Goal: Task Accomplishment & Management: Complete application form

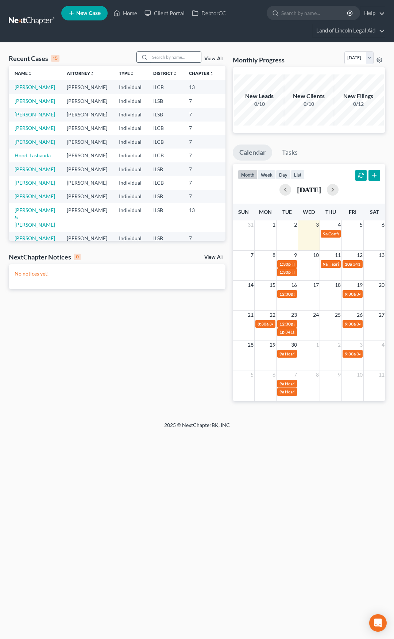
click at [172, 60] on input "search" at bounding box center [175, 57] width 51 height 11
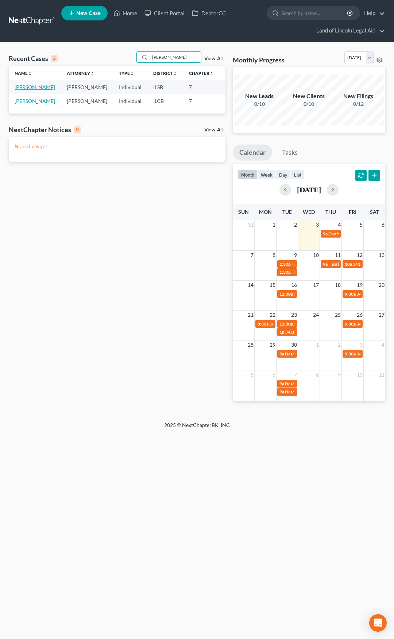
type input "roger"
click at [24, 90] on link "[PERSON_NAME]" at bounding box center [35, 87] width 41 height 6
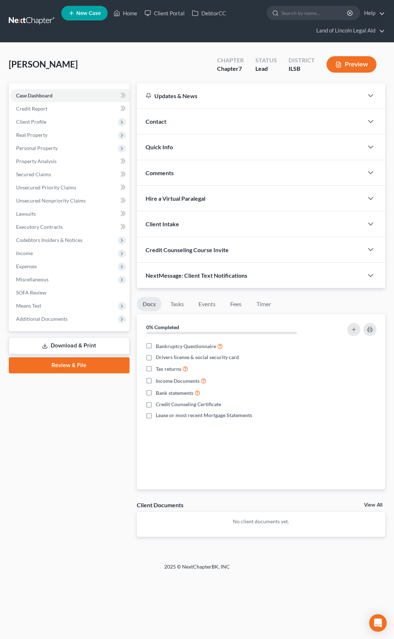
click at [59, 126] on span "Client Profile" at bounding box center [69, 121] width 119 height 13
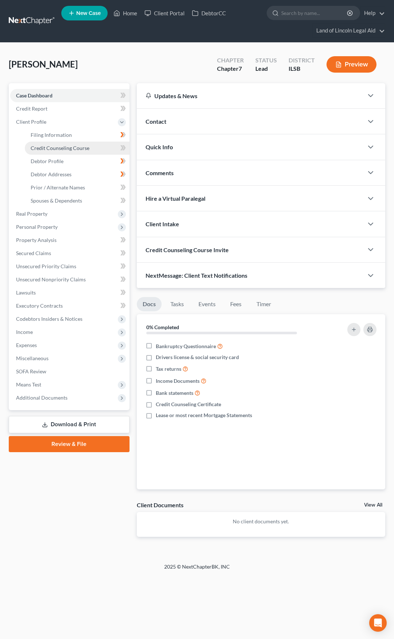
click at [82, 148] on span "Credit Counseling Course" at bounding box center [60, 148] width 59 height 6
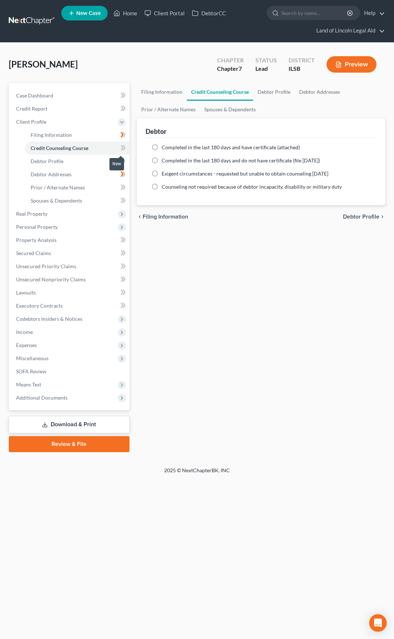
click at [123, 149] on icon at bounding box center [123, 147] width 3 height 5
click at [162, 161] on label "Completed in the last 180 days and do not have certificate (file within 14 days)" at bounding box center [241, 160] width 158 height 7
click at [165, 161] on input "Completed in the last 180 days and do not have certificate (file within 14 days)" at bounding box center [167, 159] width 5 height 5
radio input "true"
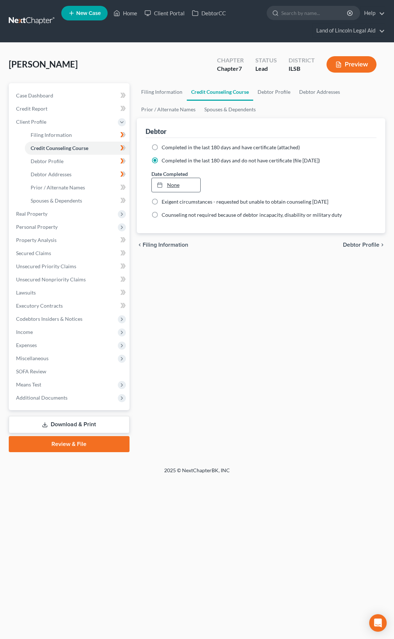
click at [171, 186] on link "None" at bounding box center [176, 185] width 49 height 14
type input "9/3/2025"
click at [355, 246] on span "Debtor Profile" at bounding box center [361, 245] width 37 height 6
select select "0"
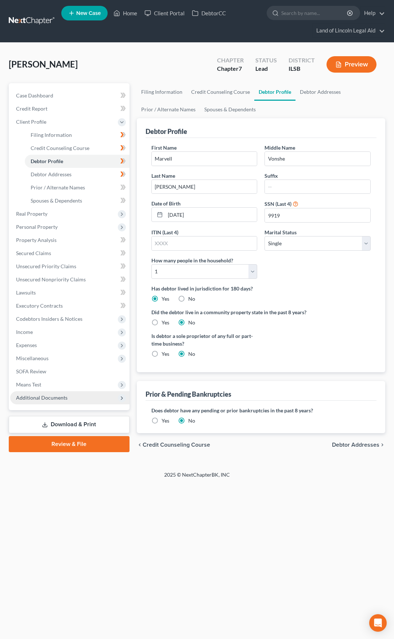
click at [94, 396] on span "Additional Documents" at bounding box center [69, 397] width 119 height 13
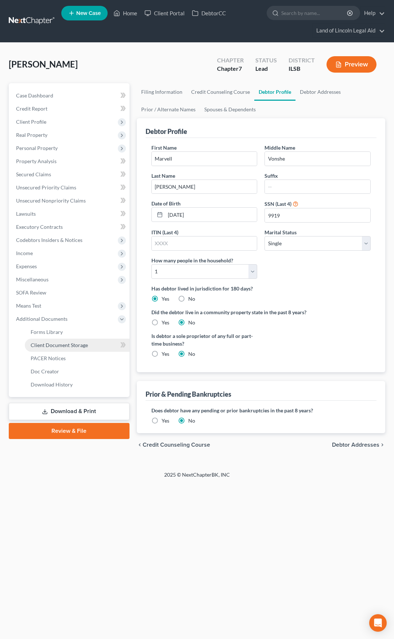
click at [91, 345] on link "Client Document Storage" at bounding box center [77, 345] width 105 height 13
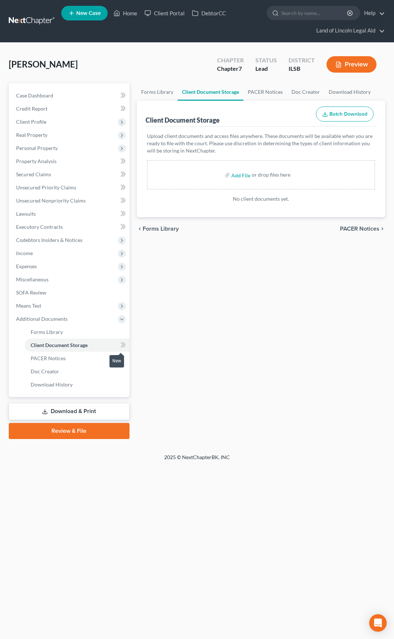
drag, startPoint x: 123, startPoint y: 346, endPoint x: 130, endPoint y: 343, distance: 7.3
click at [123, 346] on icon at bounding box center [122, 345] width 5 height 9
click at [237, 173] on input "file" at bounding box center [240, 174] width 18 height 13
type input "C:\fakepath\CCC1.pdf"
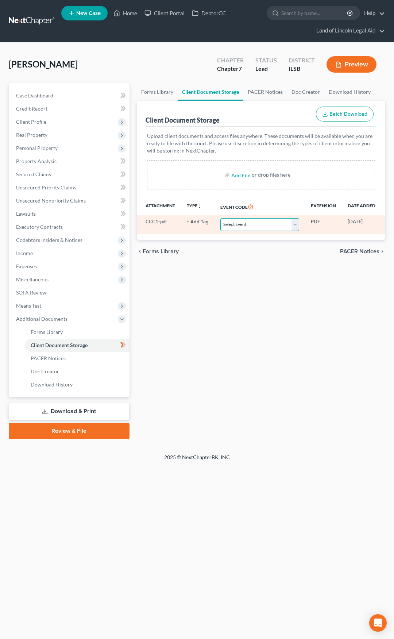
click at [237, 224] on select "Select Event Certificate of Credit Counseling Chapter 13 Plan Debtor Electronic…" at bounding box center [259, 224] width 79 height 13
select select "0"
click at [220, 218] on select "Select Event Certificate of Credit Counseling Chapter 13 Plan Debtor Electronic…" at bounding box center [259, 224] width 79 height 13
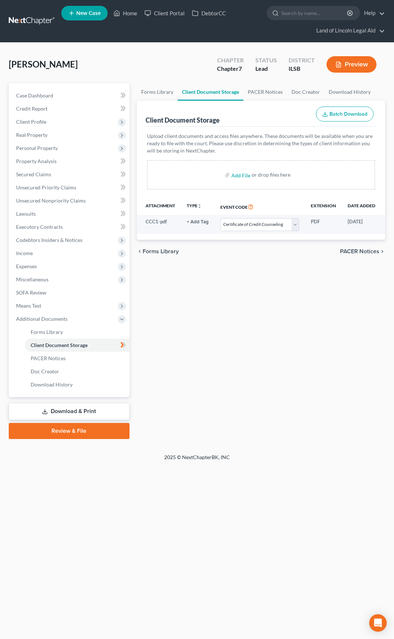
click at [351, 254] on span "PACER Notices" at bounding box center [359, 252] width 39 height 6
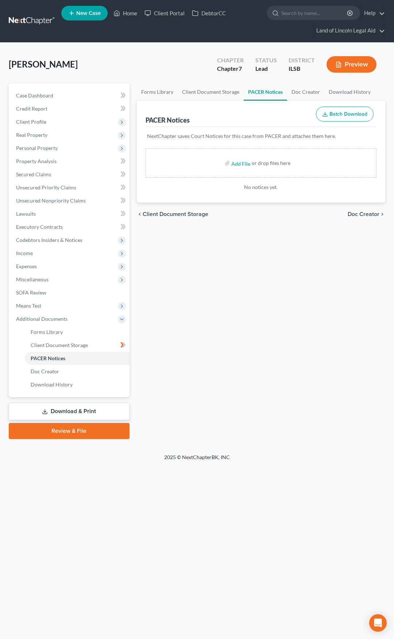
click at [30, 21] on link at bounding box center [32, 21] width 47 height 13
